Goal: Information Seeking & Learning: Find specific fact

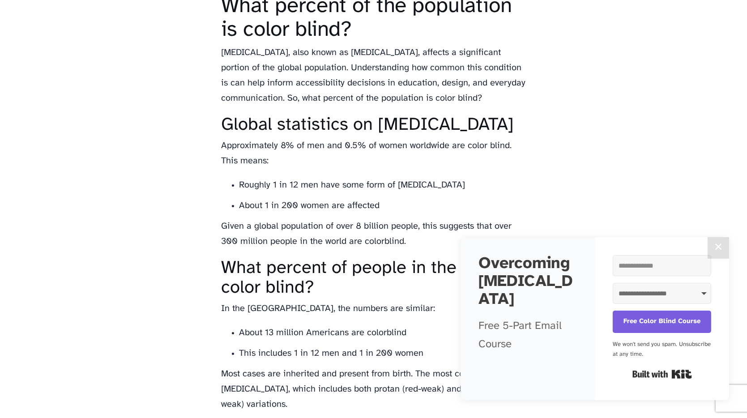
scroll to position [596, 0]
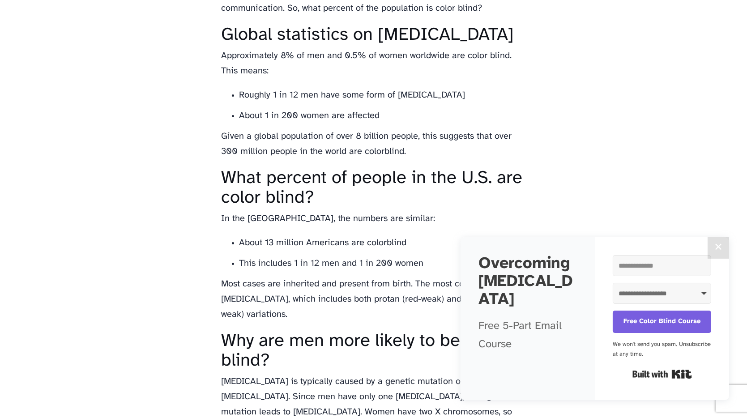
click at [723, 248] on button "✕" at bounding box center [717, 247] width 21 height 21
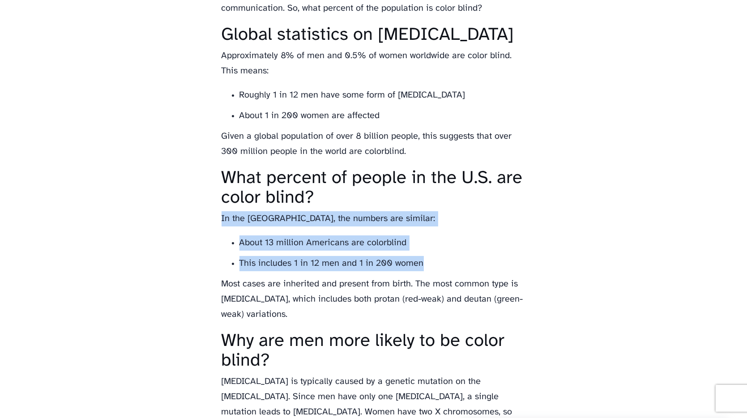
drag, startPoint x: 218, startPoint y: 233, endPoint x: 454, endPoint y: 285, distance: 242.2
click at [454, 285] on main "What percent of the population is color blind? Learn what percent of people are…" at bounding box center [373, 317] width 322 height 1756
click at [454, 271] on li "This includes 1 in 12 men and 1 in 200 women" at bounding box center [382, 263] width 286 height 15
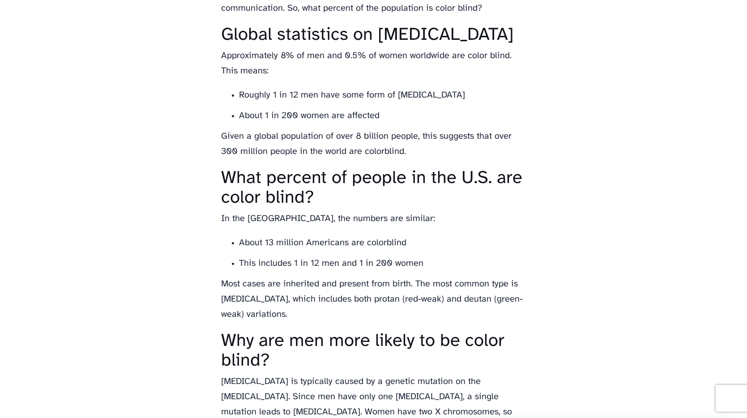
drag, startPoint x: 259, startPoint y: 305, endPoint x: 343, endPoint y: 330, distance: 86.9
click at [343, 330] on main "What percent of the population is color blind? Learn what percent of people are…" at bounding box center [373, 317] width 322 height 1756
click at [343, 322] on p "Most cases are inherited and present from birth. The most common type is [MEDIC…" at bounding box center [373, 299] width 304 height 46
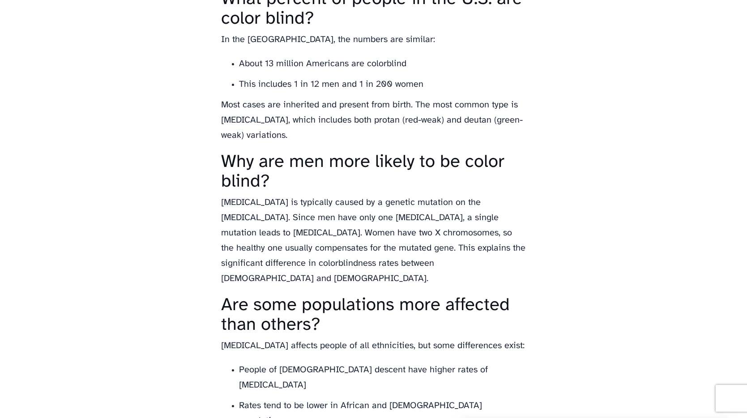
scroll to position [865, 0]
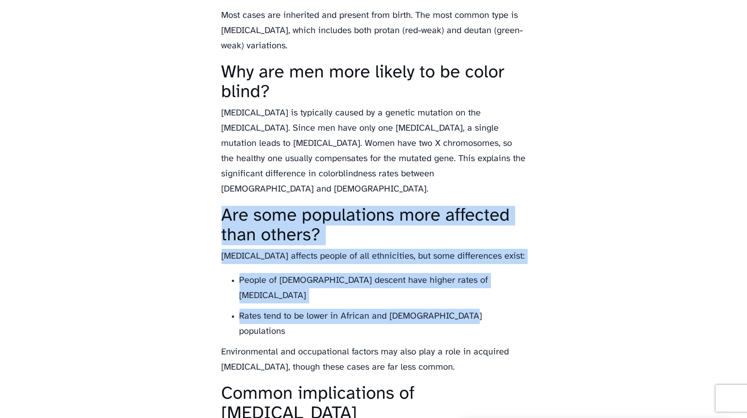
drag, startPoint x: 223, startPoint y: 214, endPoint x: 510, endPoint y: 320, distance: 306.5
click at [510, 320] on main "What percent of the population is color blind? Learn what percent of people are…" at bounding box center [373, 48] width 322 height 1756
click at [510, 320] on li "Rates tend to be lower in African and [DEMOGRAPHIC_DATA] populations" at bounding box center [382, 324] width 286 height 30
drag, startPoint x: 441, startPoint y: 323, endPoint x: 177, endPoint y: 206, distance: 289.0
click at [177, 206] on body "Colorblind Smart Memes Merch App Types Cure? What percent of the population is …" at bounding box center [373, 247] width 747 height 2225
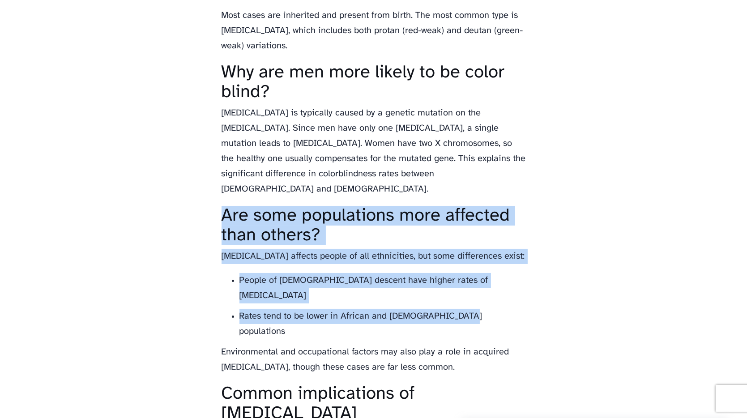
click at [177, 206] on body "Colorblind Smart Memes Merch App Types Cure? What percent of the population is …" at bounding box center [373, 247] width 747 height 2225
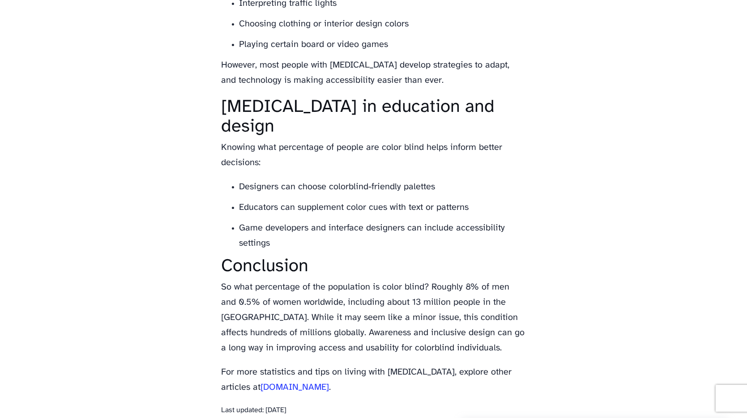
scroll to position [1342, 0]
